Goal: Information Seeking & Learning: Check status

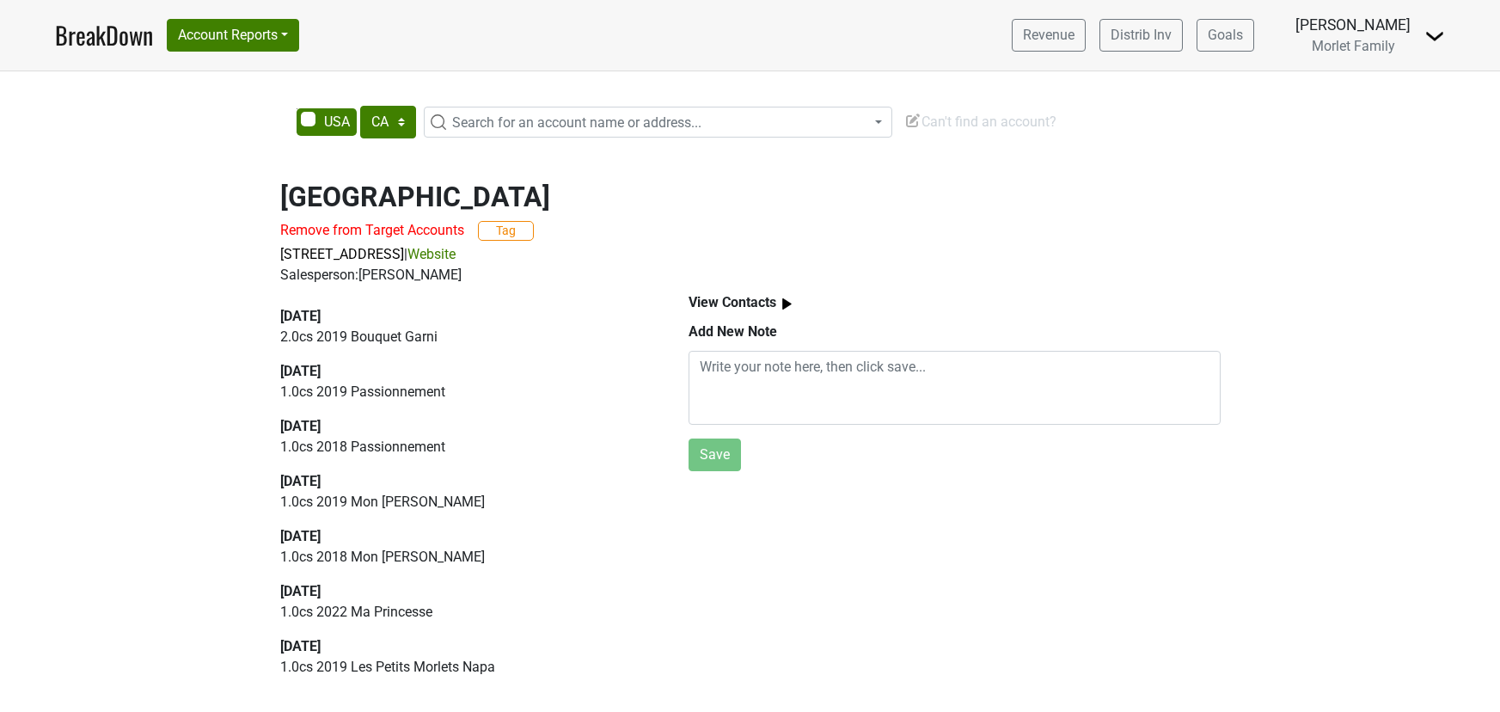
select select "CA"
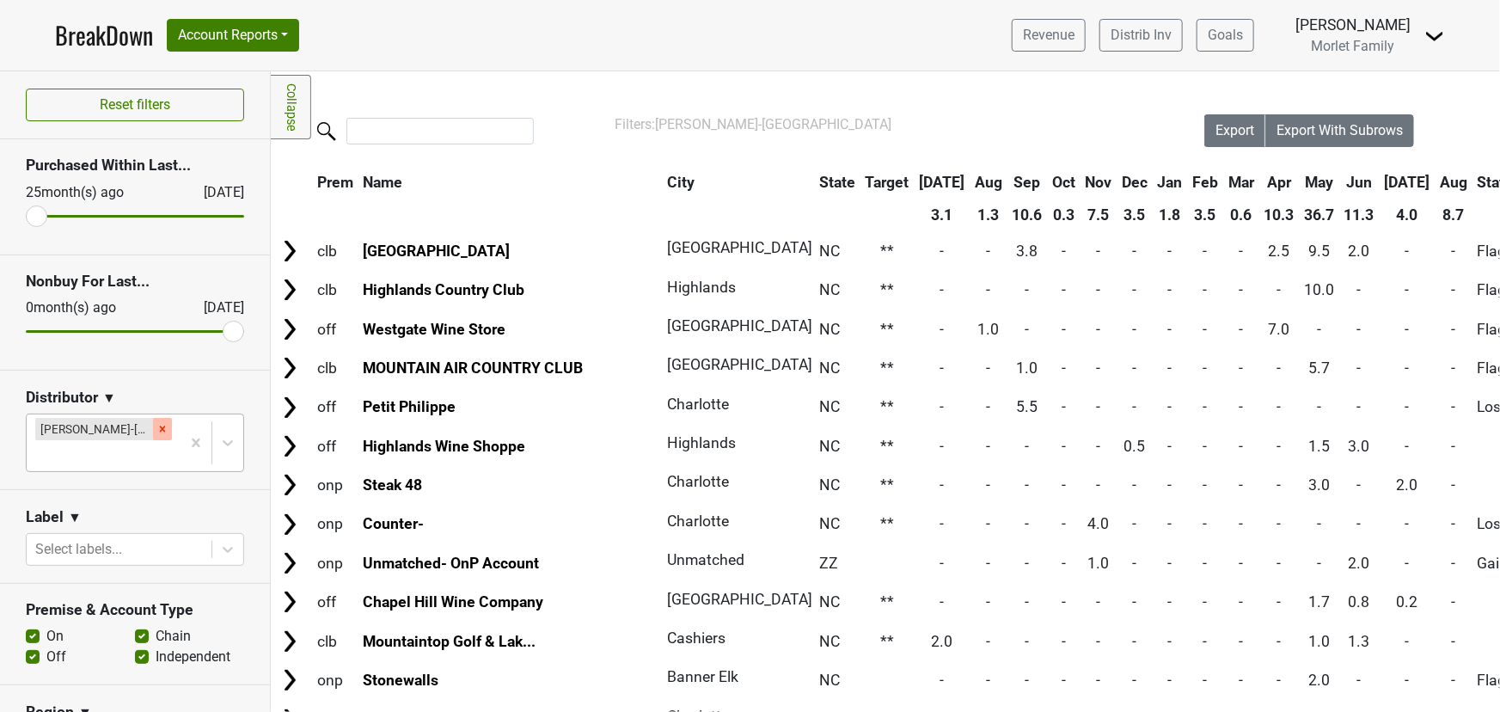
click at [156, 427] on icon "Remove Tryon-NC" at bounding box center [162, 429] width 12 height 12
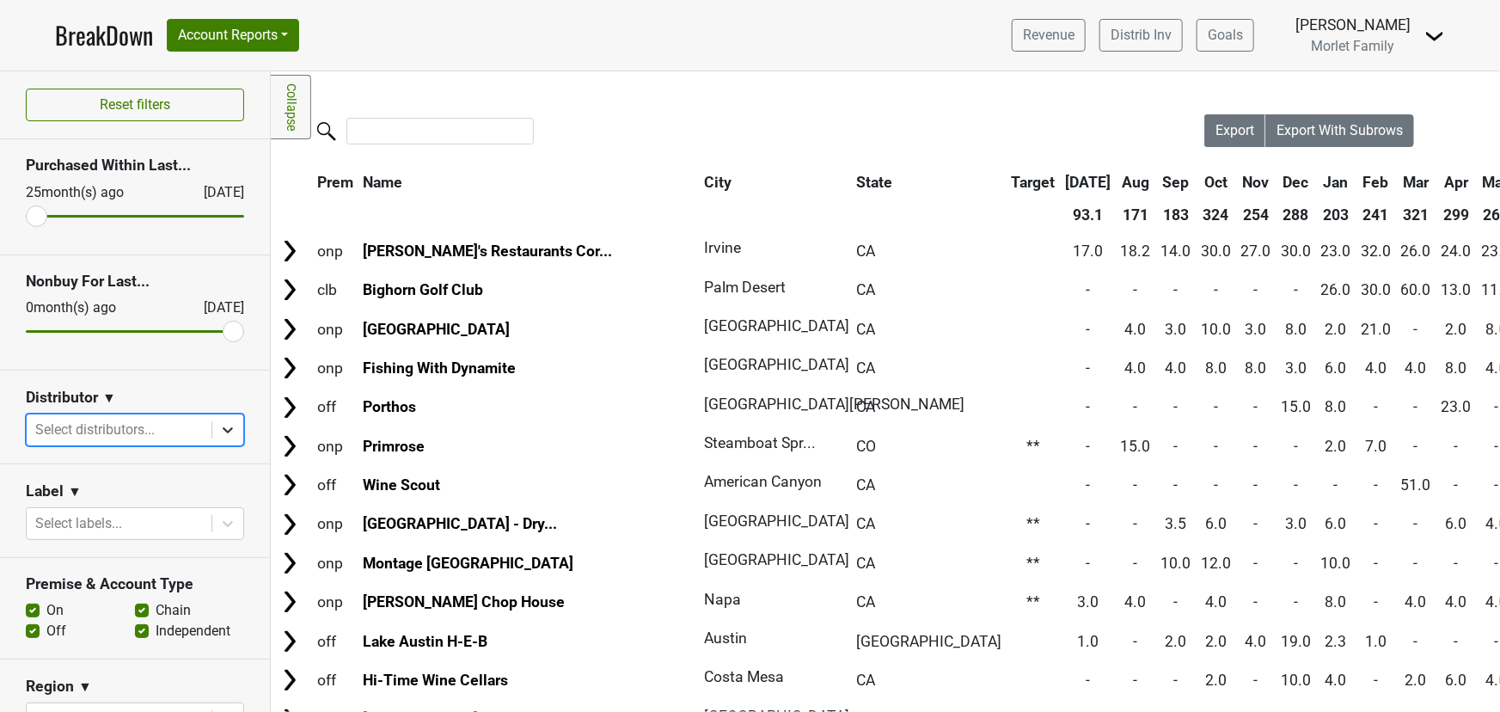
click at [219, 432] on icon at bounding box center [227, 429] width 17 height 17
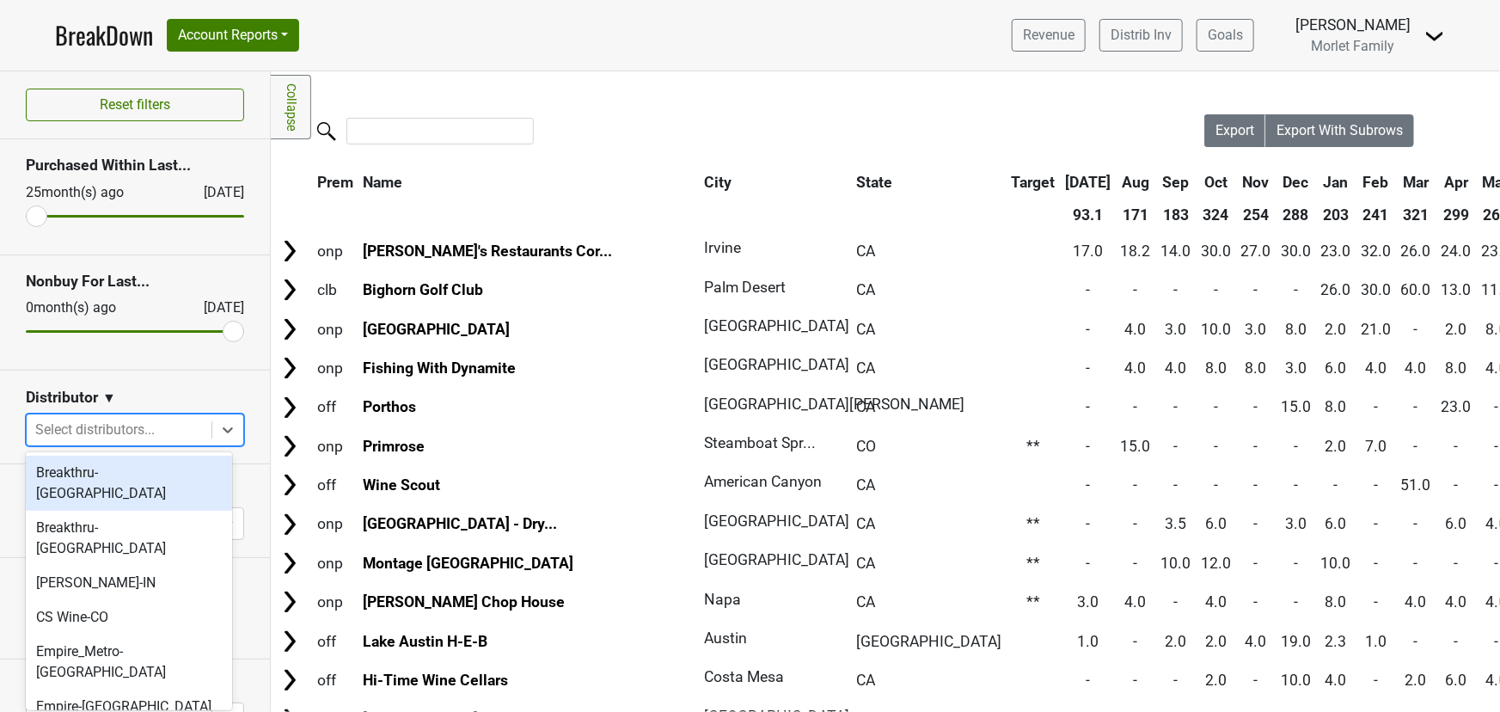
click at [163, 477] on div "Breakthru-[GEOGRAPHIC_DATA]" at bounding box center [129, 483] width 206 height 55
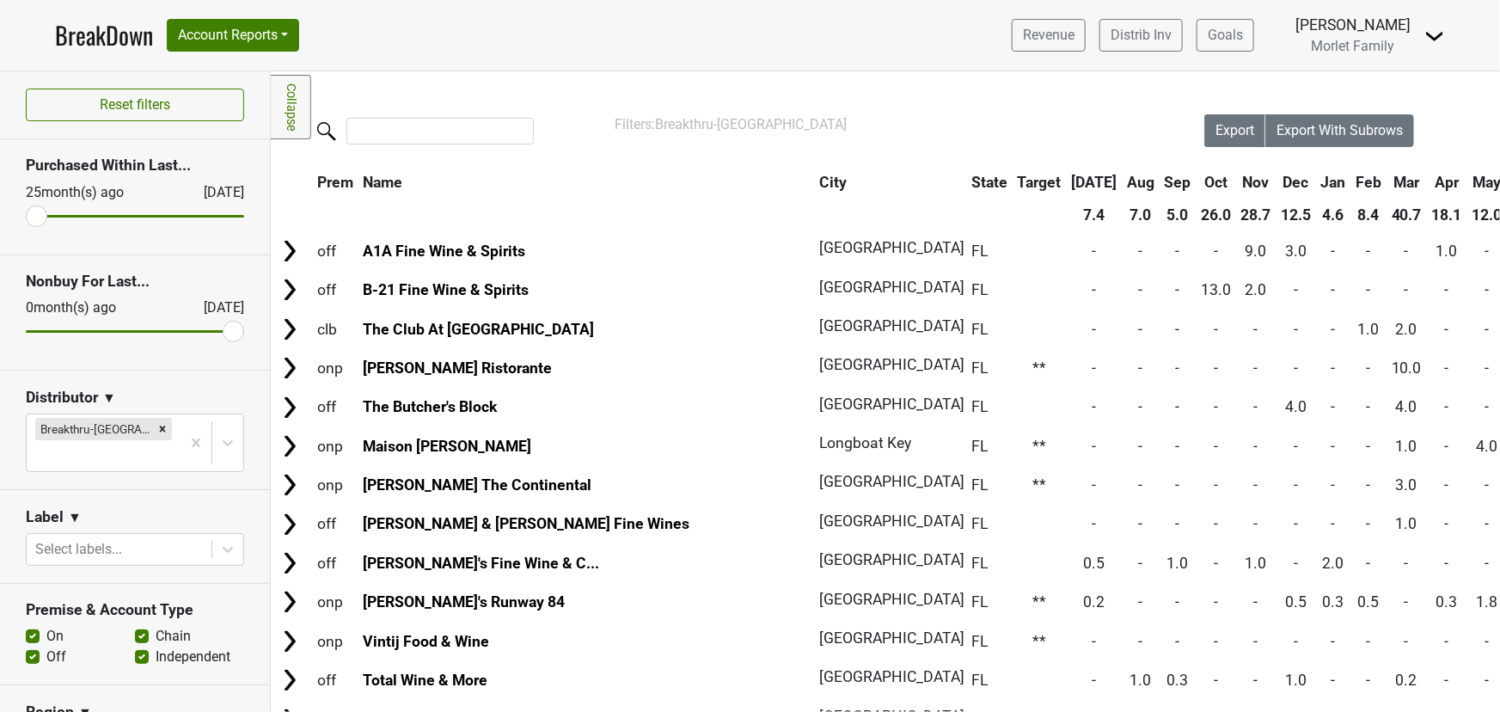
drag, startPoint x: 1322, startPoint y: 181, endPoint x: 1284, endPoint y: 181, distance: 38.7
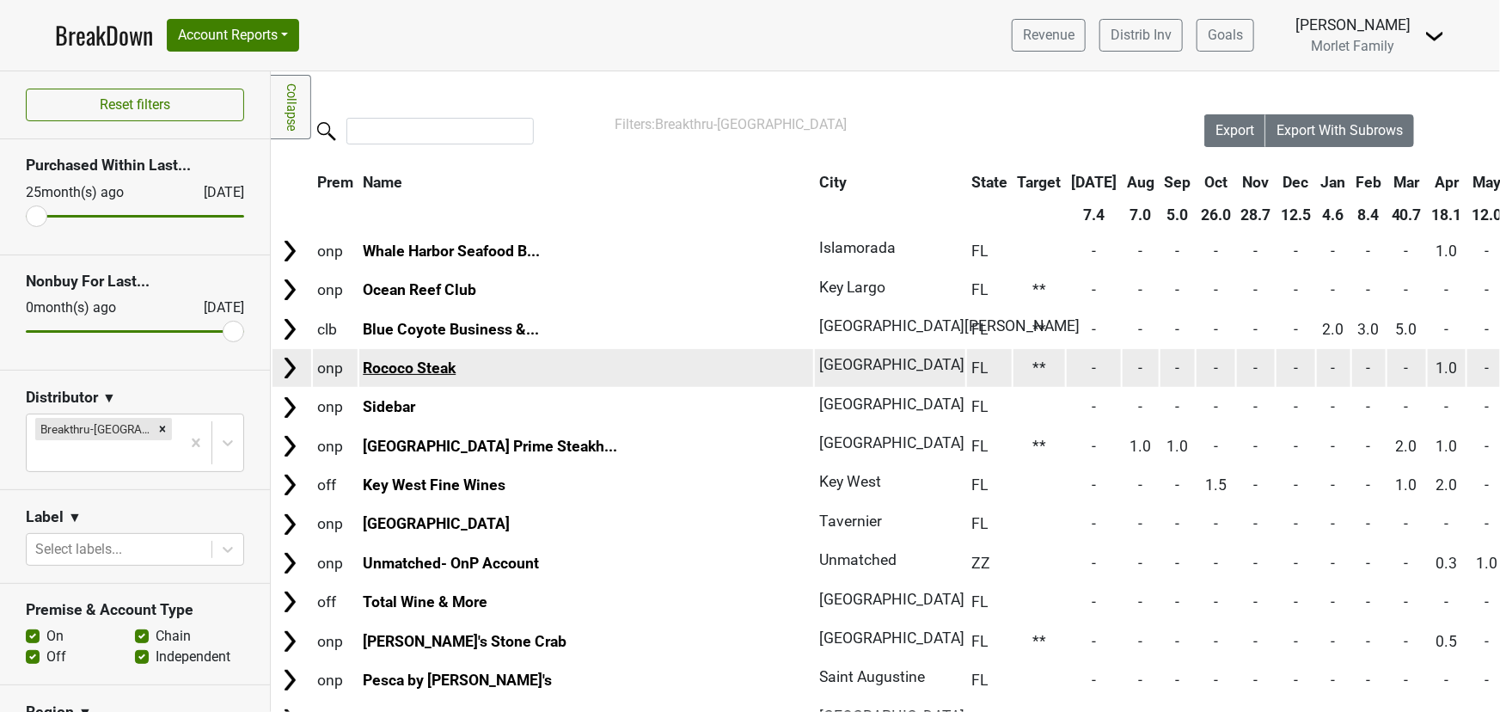
click at [448, 367] on link "Rococo Steak" at bounding box center [409, 367] width 93 height 17
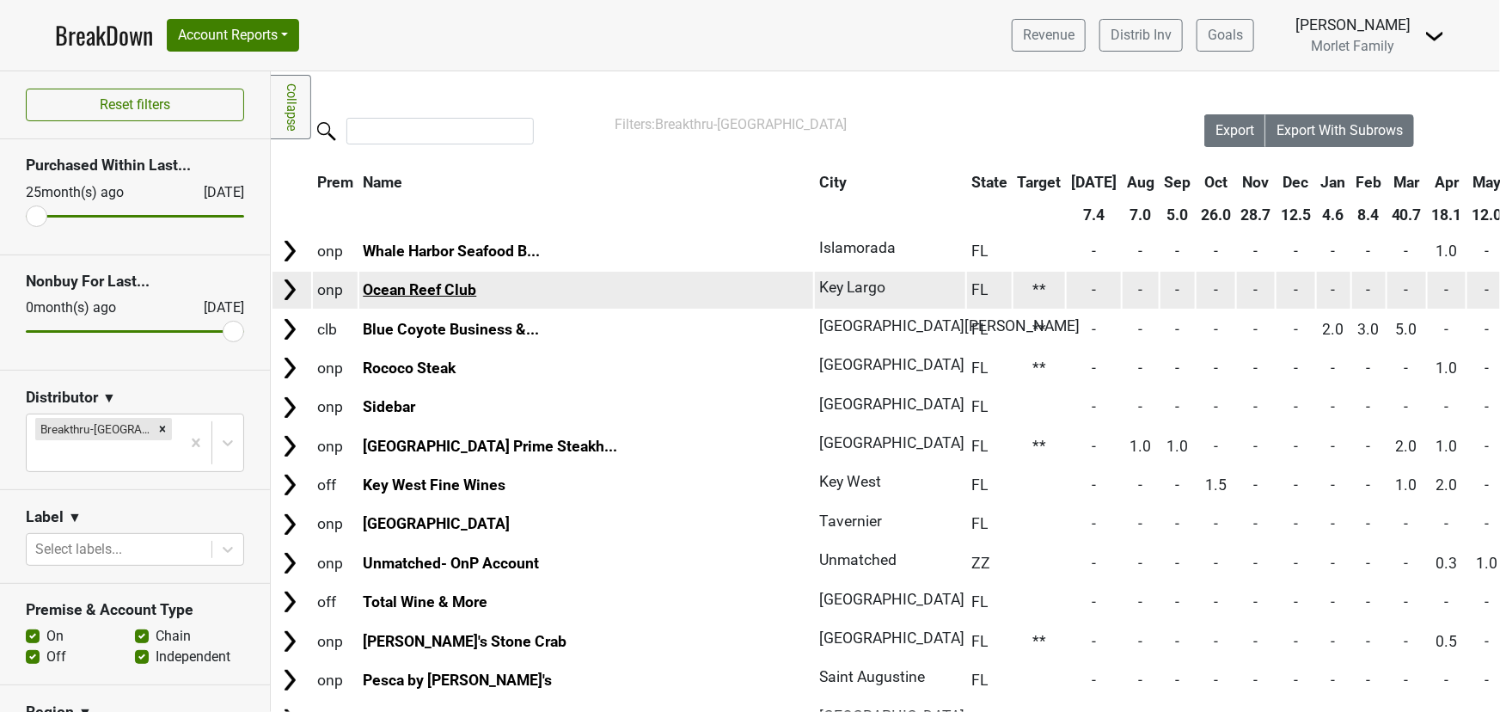
click at [401, 292] on link "Ocean Reef Club" at bounding box center [419, 289] width 113 height 17
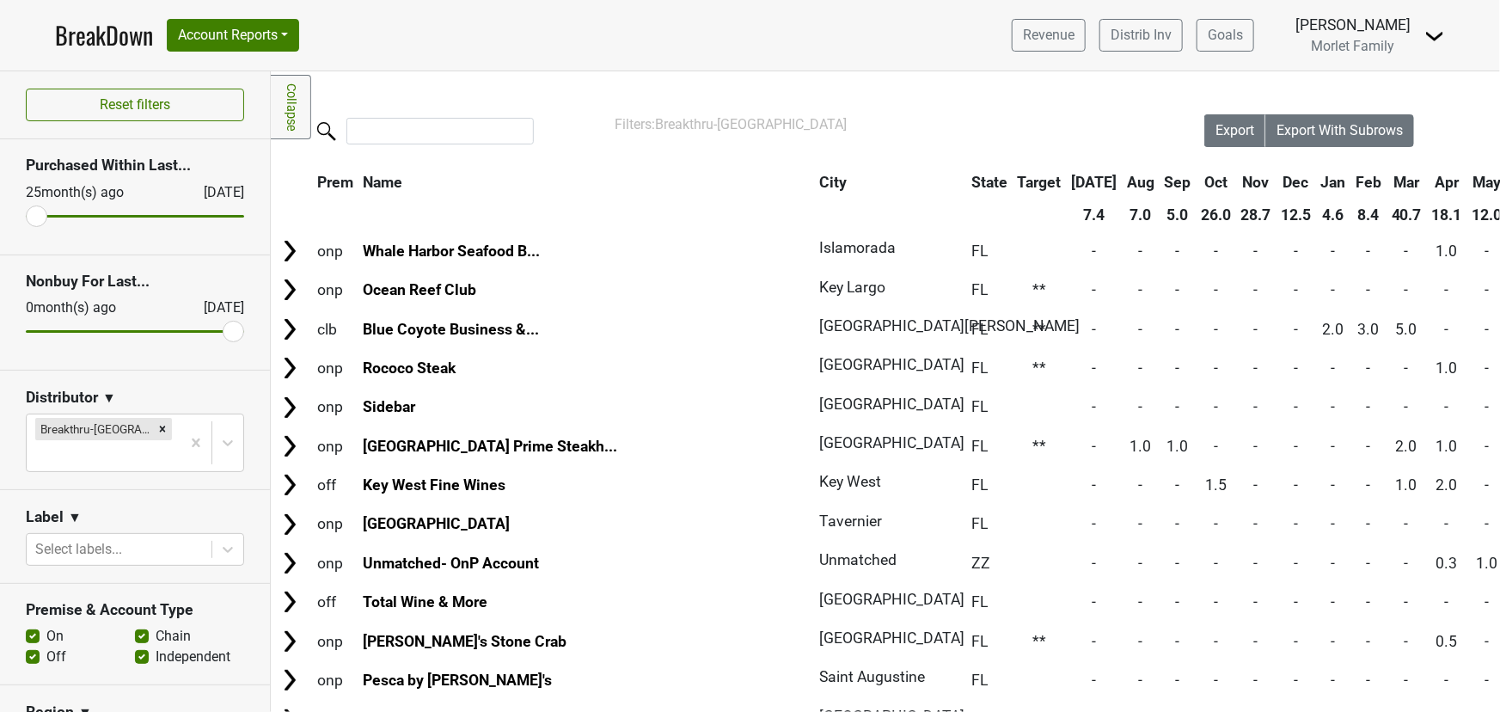
click at [83, 27] on link "BreakDown" at bounding box center [104, 35] width 98 height 36
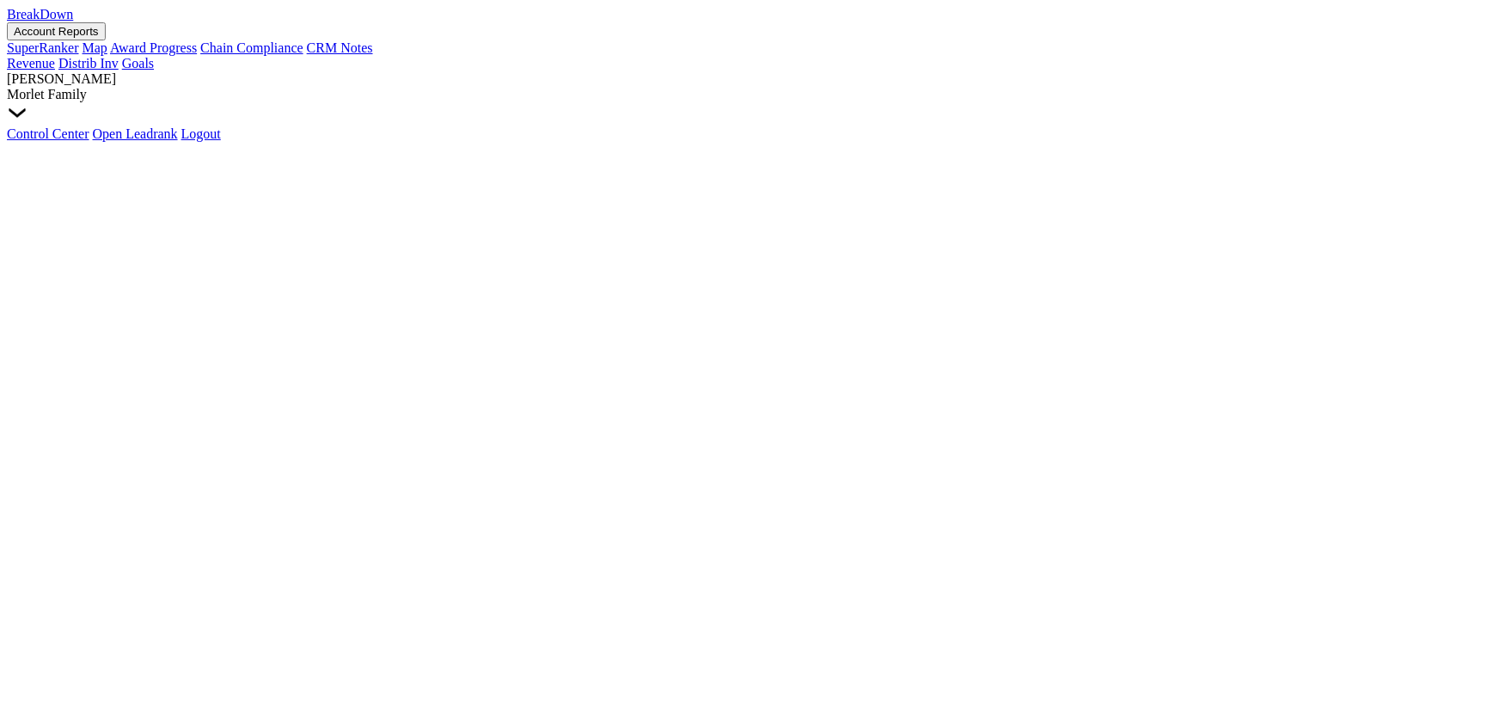
select select "CA"
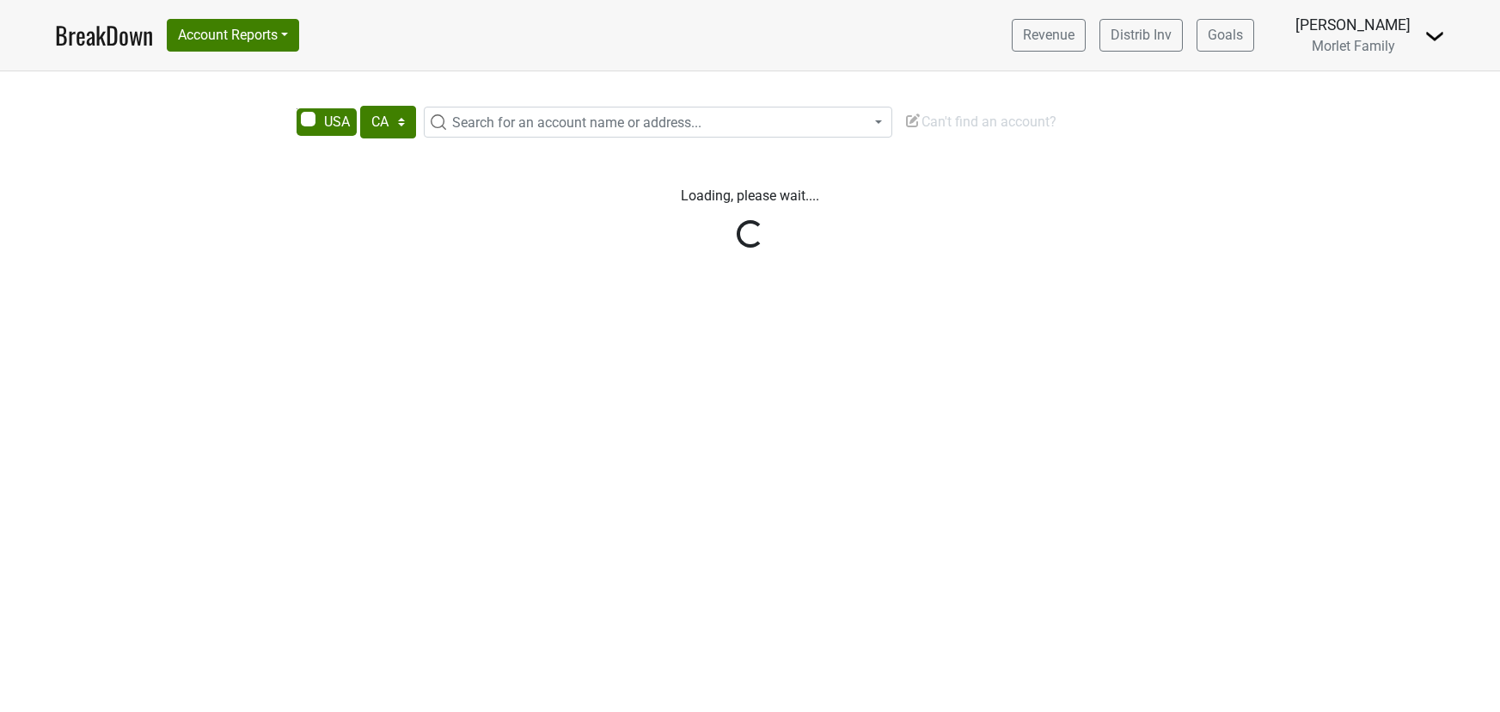
select select "CA"
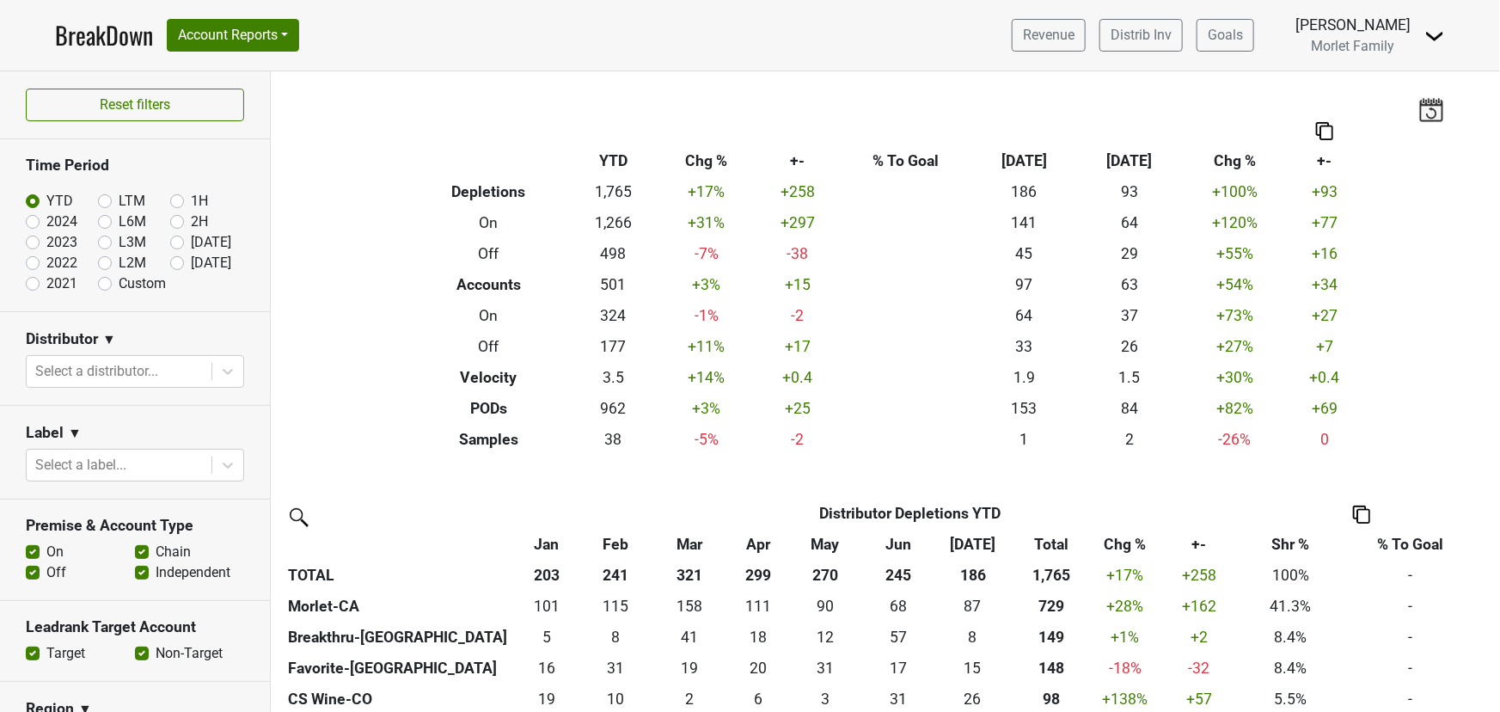
click at [46, 223] on label "2024" at bounding box center [61, 222] width 31 height 21
click at [35, 223] on input "2024" at bounding box center [60, 220] width 69 height 17
radio input "true"
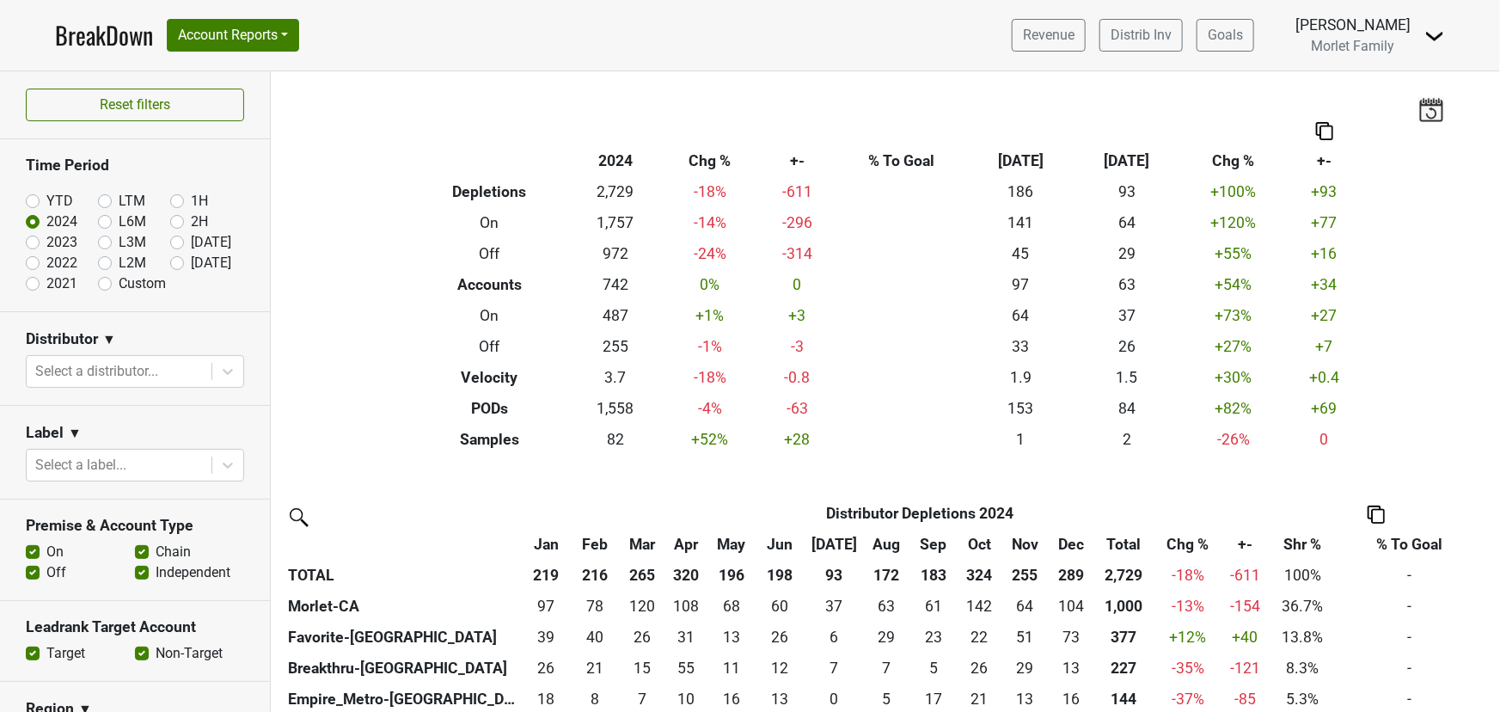
click at [46, 206] on label "YTD" at bounding box center [59, 201] width 27 height 21
click at [34, 206] on input "YTD" at bounding box center [60, 199] width 69 height 17
radio input "true"
